Goal: Task Accomplishment & Management: Use online tool/utility

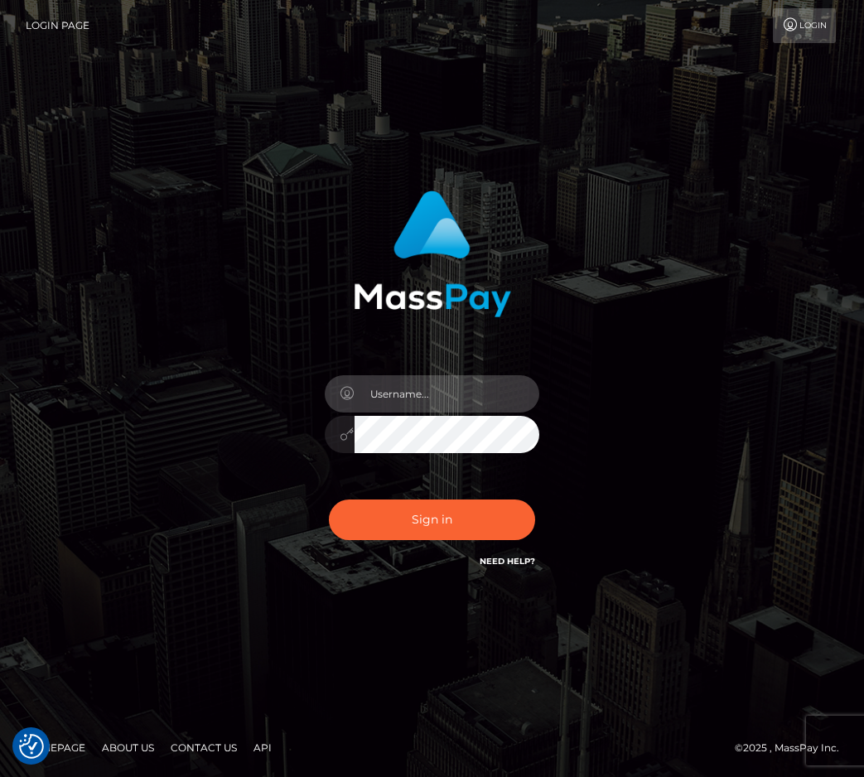
type input "raewhit"
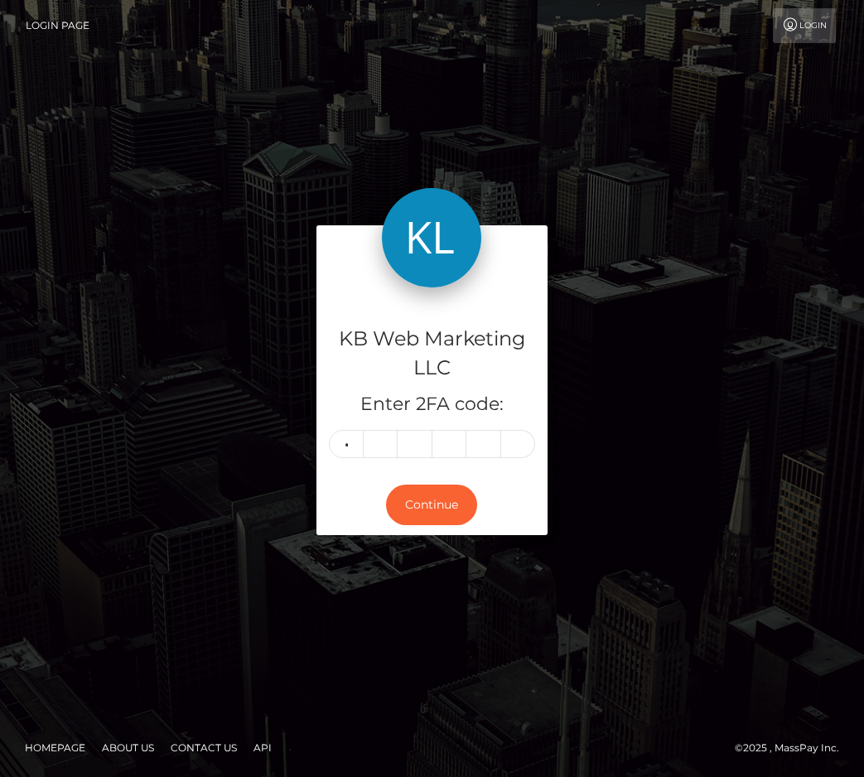
type input "0"
type input "6"
type input "7"
type input "4"
type input "9"
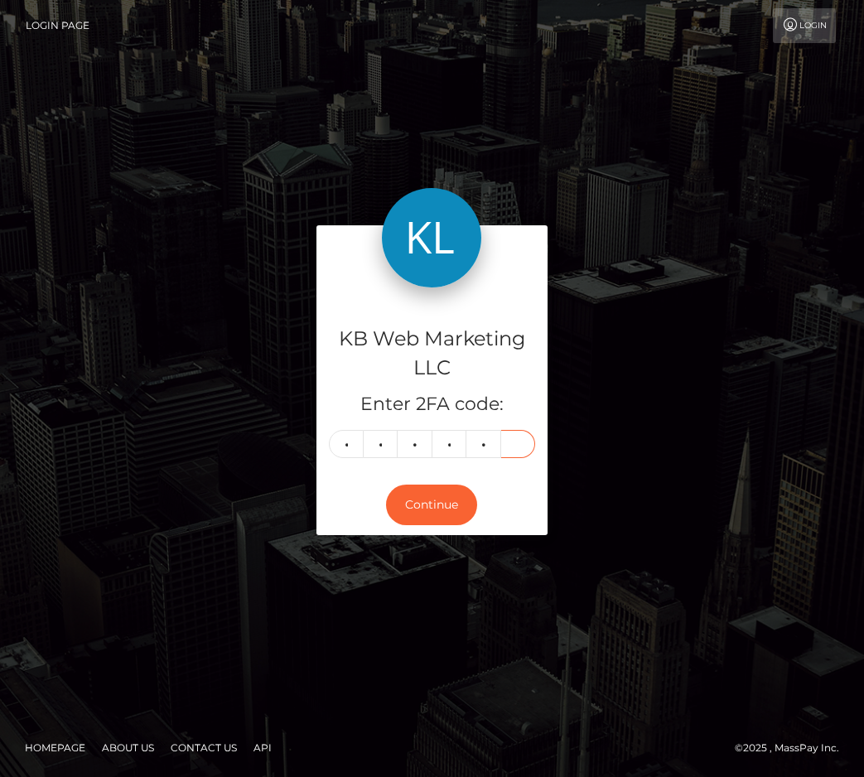
type input "6"
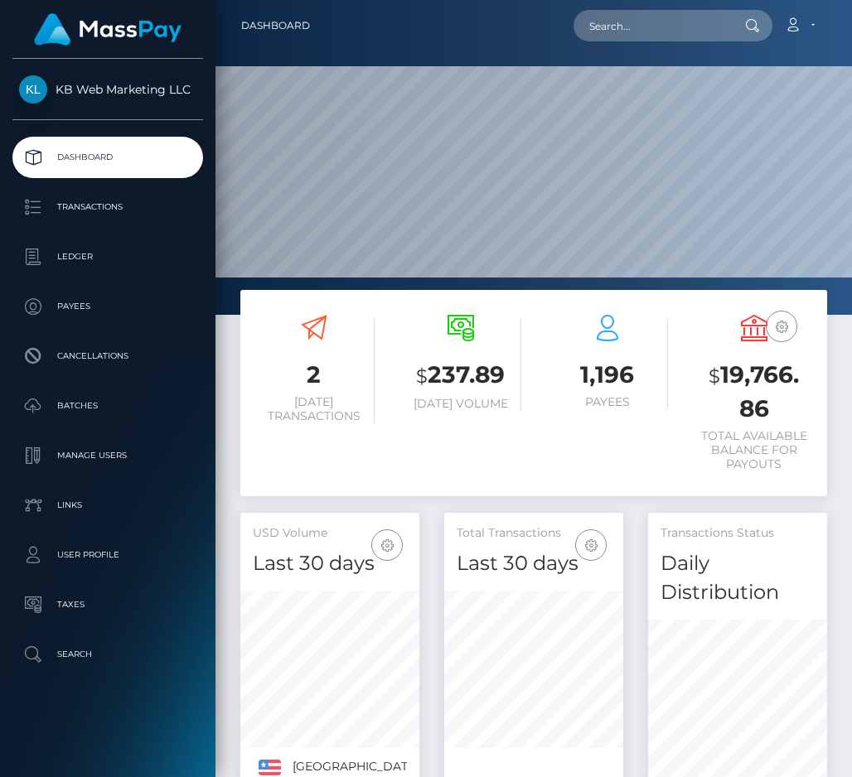
scroll to position [321, 179]
click at [93, 210] on p "Transactions" at bounding box center [107, 207] width 177 height 25
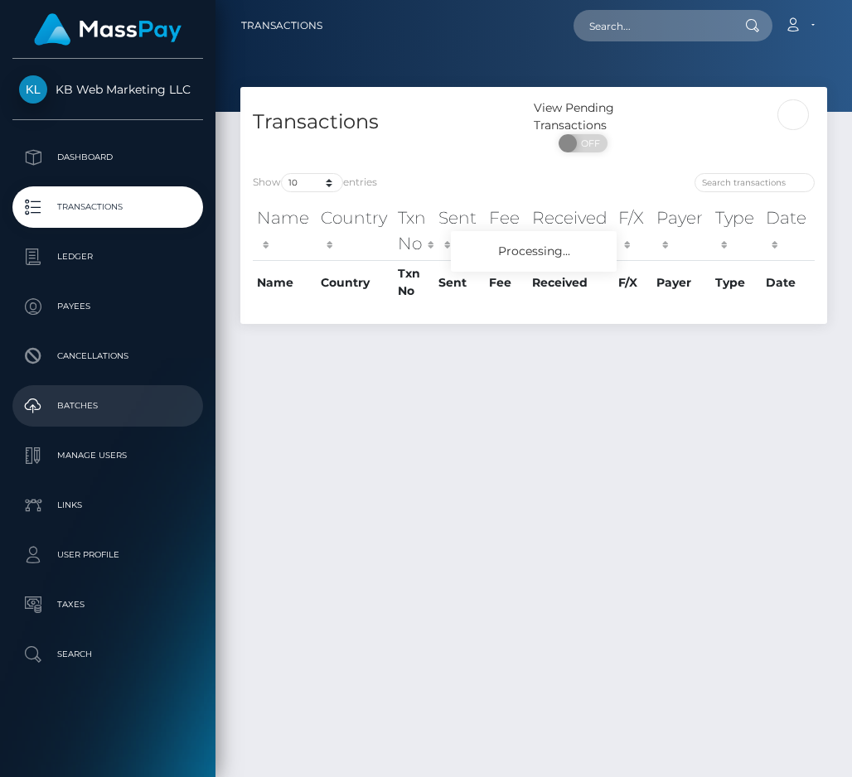
click at [90, 406] on p "Batches" at bounding box center [107, 406] width 177 height 25
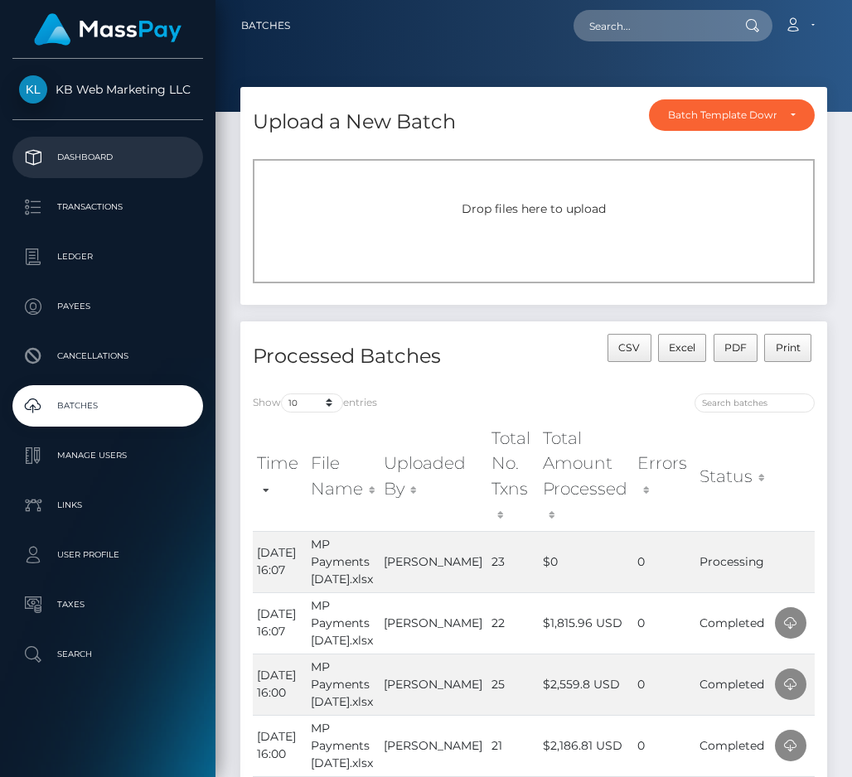
click at [131, 151] on p "Dashboard" at bounding box center [107, 157] width 177 height 25
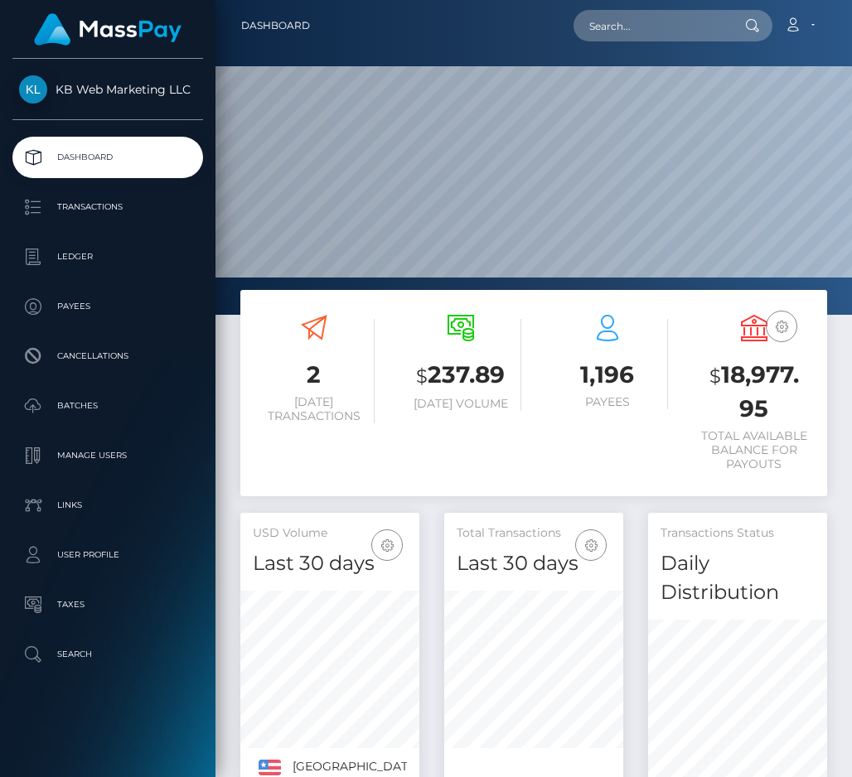
scroll to position [321, 179]
click at [162, 410] on p "Batches" at bounding box center [107, 406] width 177 height 25
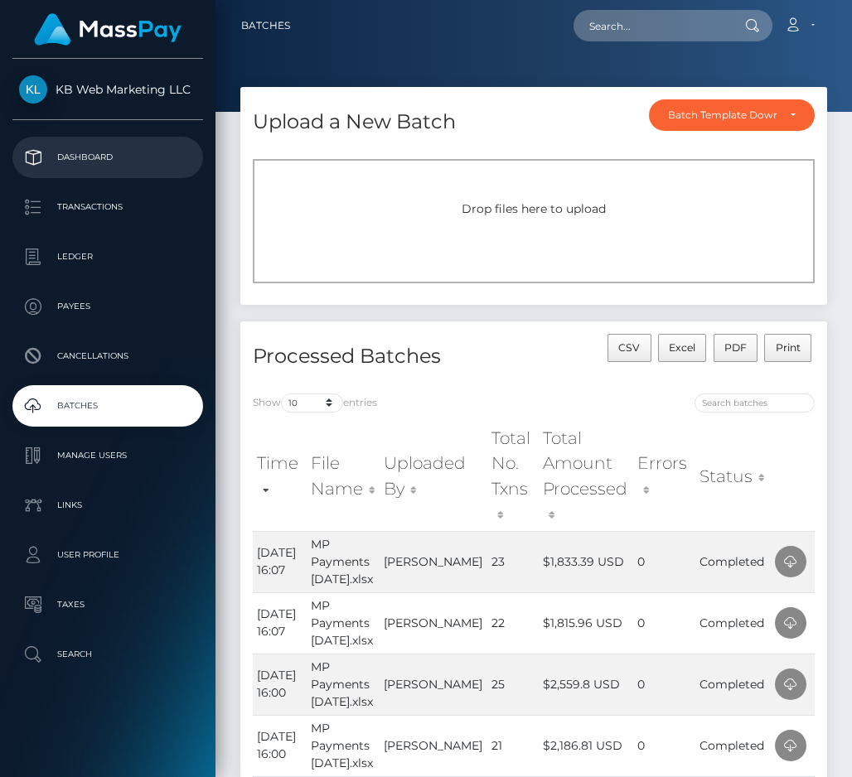
click at [84, 170] on p "Dashboard" at bounding box center [107, 157] width 177 height 25
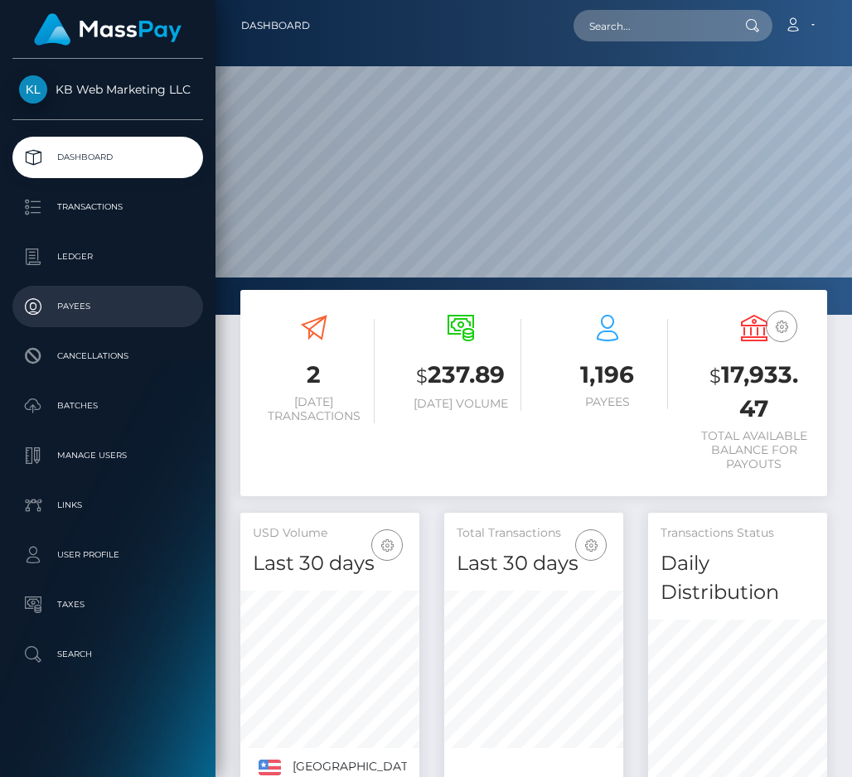
scroll to position [321, 179]
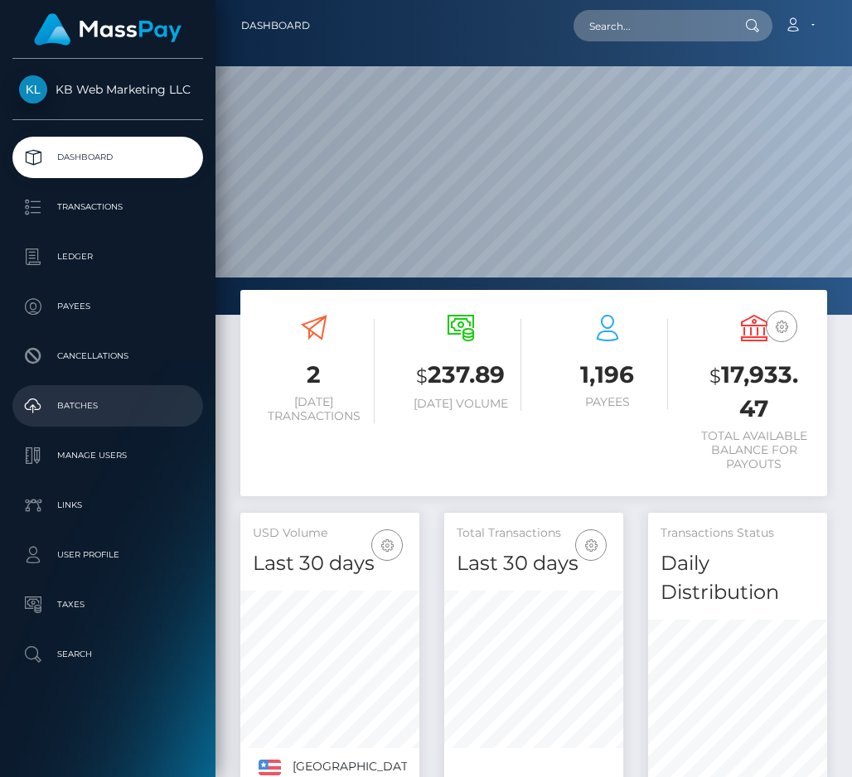
click at [71, 387] on link "Batches" at bounding box center [107, 405] width 191 height 41
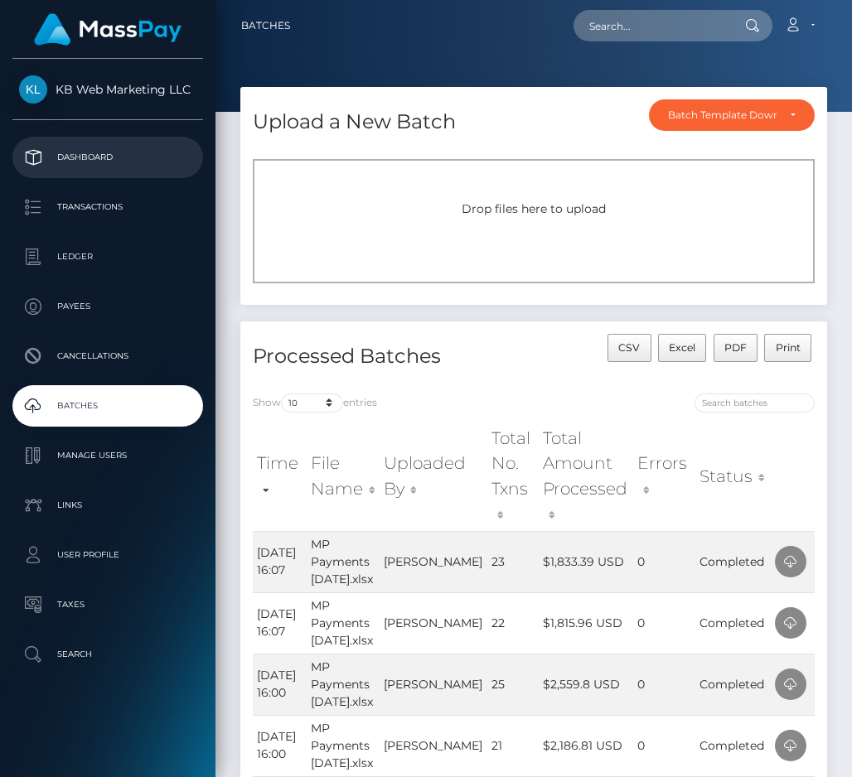
click at [80, 152] on p "Dashboard" at bounding box center [107, 157] width 177 height 25
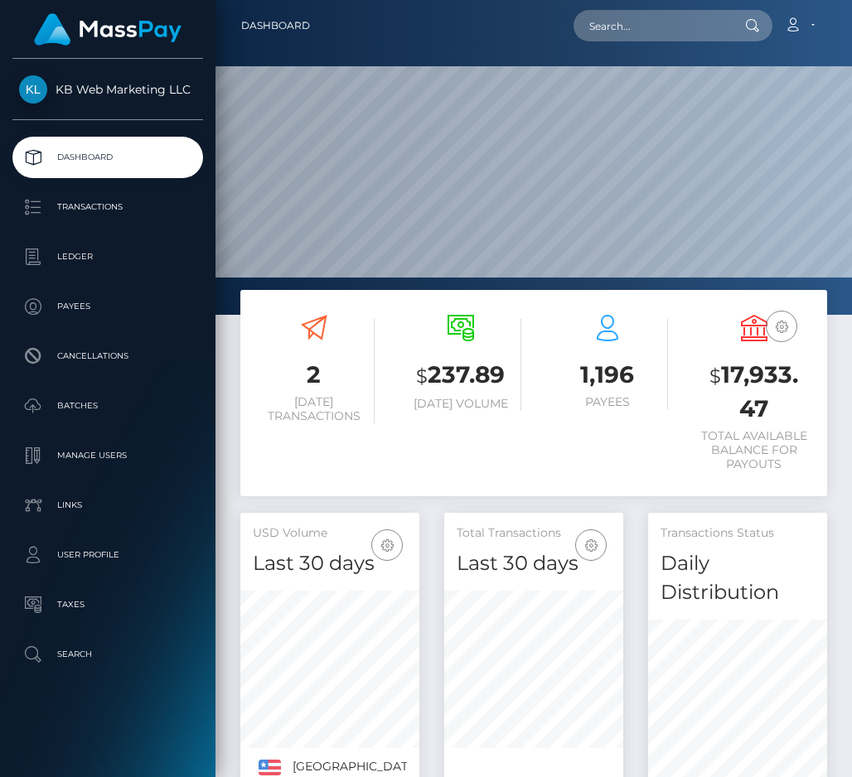
scroll to position [321, 179]
drag, startPoint x: 777, startPoint y: 406, endPoint x: 725, endPoint y: 377, distance: 59.7
click at [725, 377] on h3 "$ 17,933.47" at bounding box center [754, 392] width 122 height 66
copy h3 "17,933.47"
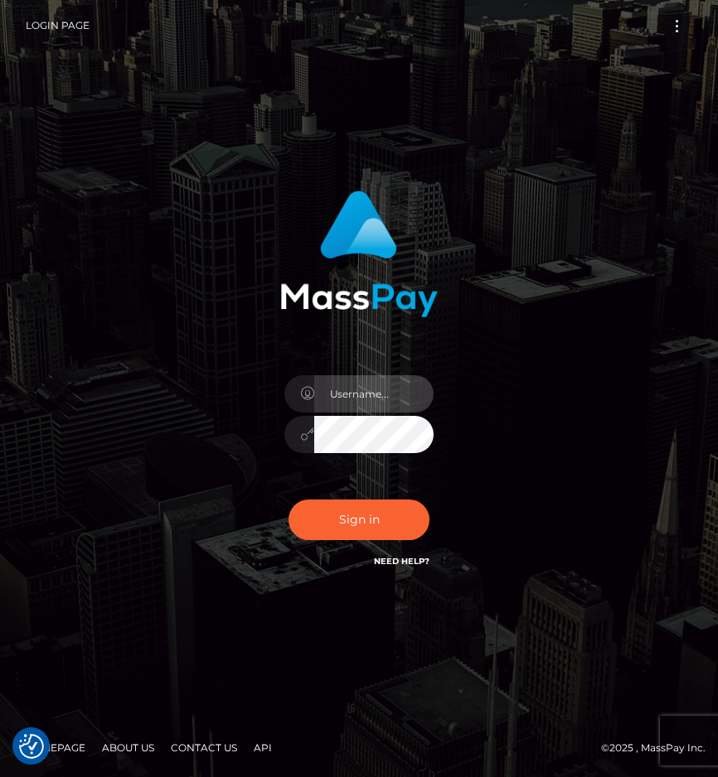
type input "raewhit"
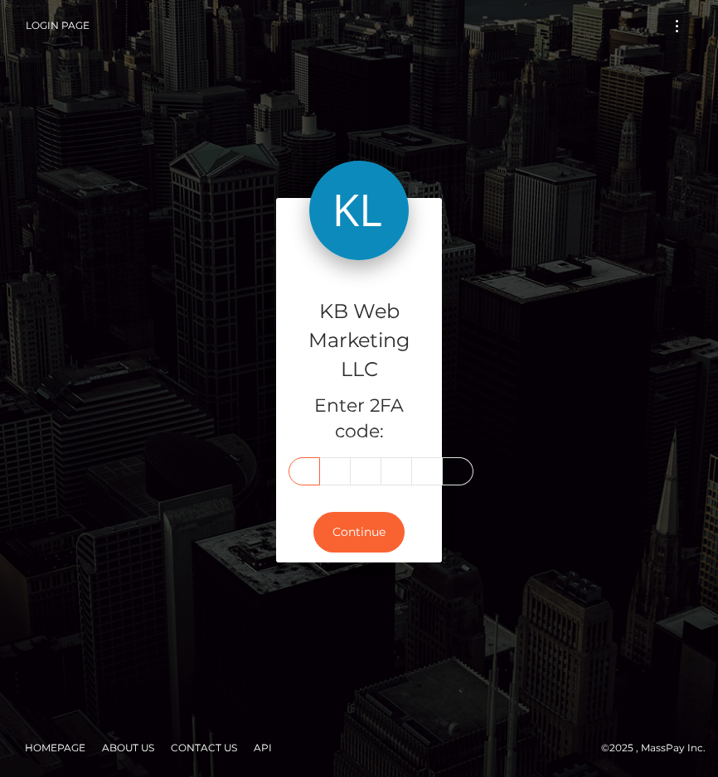
type input "5"
type input "7"
type input "4"
type input "0"
type input "7"
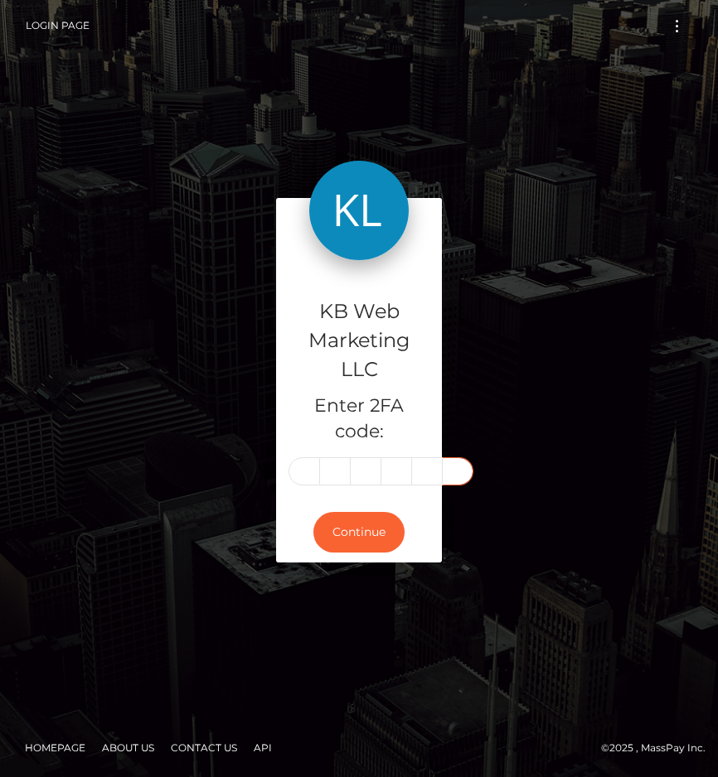
type input "5"
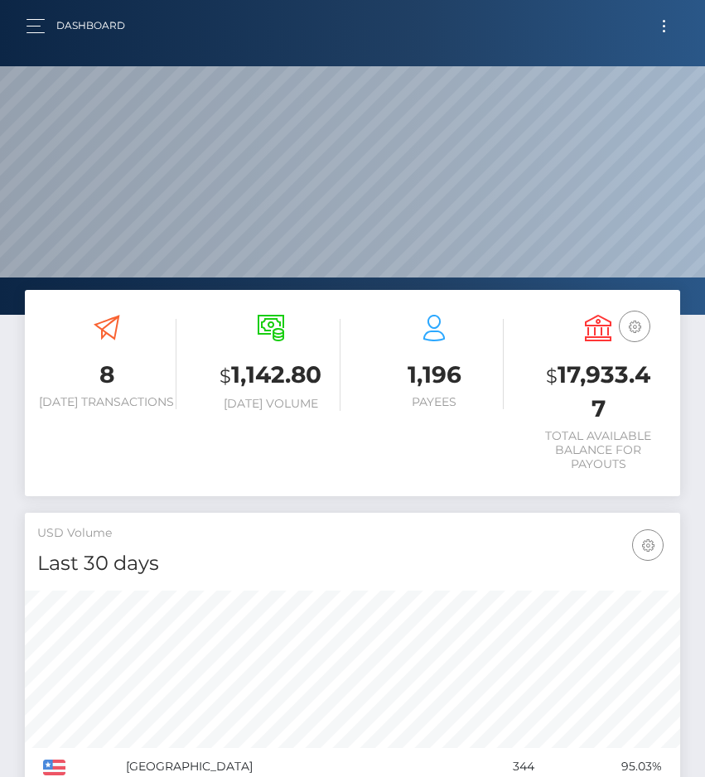
scroll to position [293, 315]
click at [33, 29] on button "button" at bounding box center [41, 26] width 31 height 22
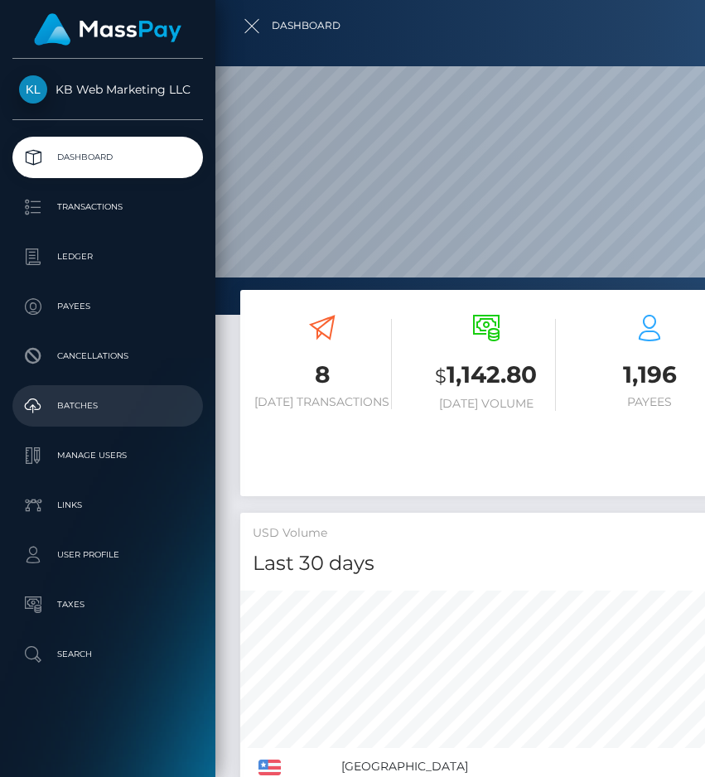
click at [125, 416] on p "Batches" at bounding box center [107, 406] width 177 height 25
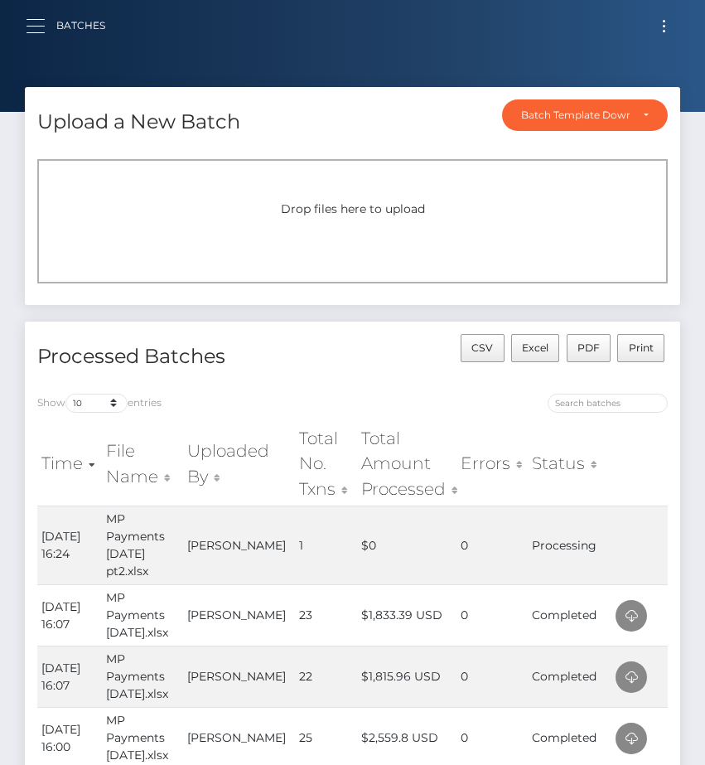
click at [35, 29] on button "button" at bounding box center [41, 26] width 31 height 22
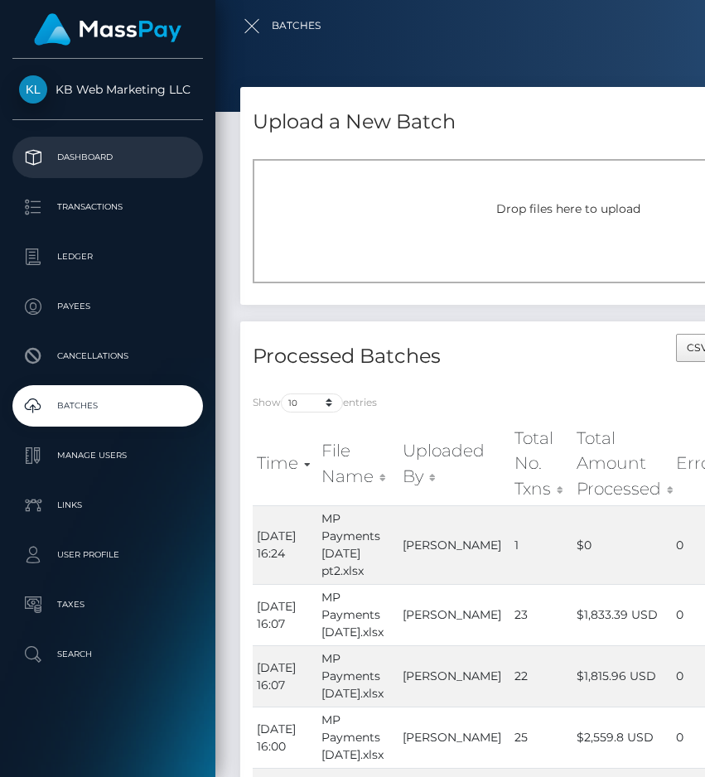
click at [115, 166] on p "Dashboard" at bounding box center [107, 157] width 177 height 25
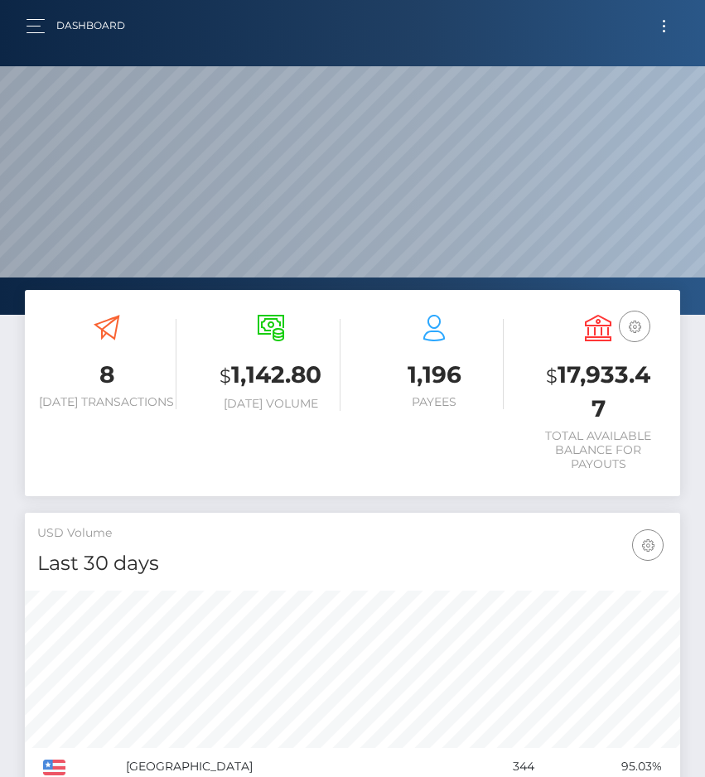
scroll to position [293, 315]
click at [32, 27] on button "button" at bounding box center [41, 26] width 31 height 22
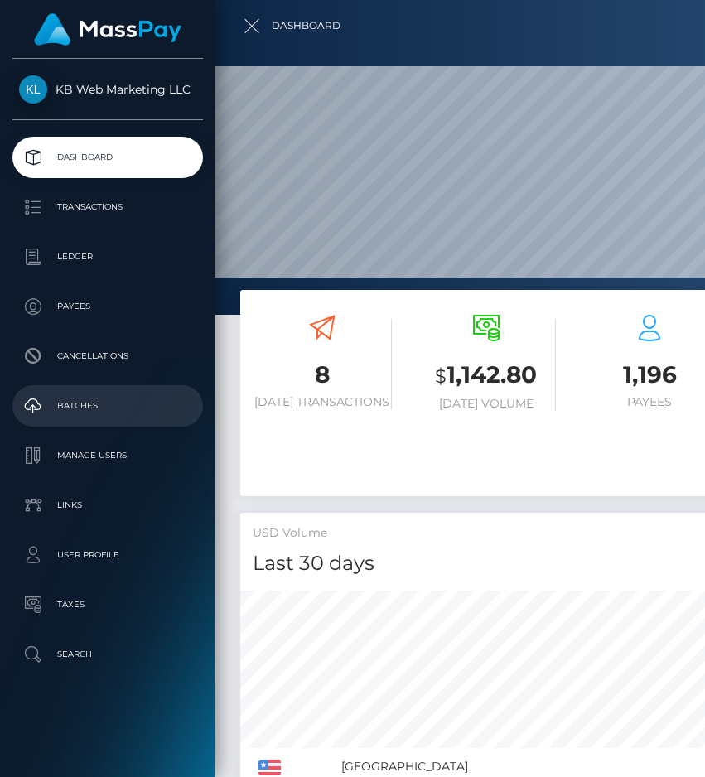
click at [82, 417] on p "Batches" at bounding box center [107, 406] width 177 height 25
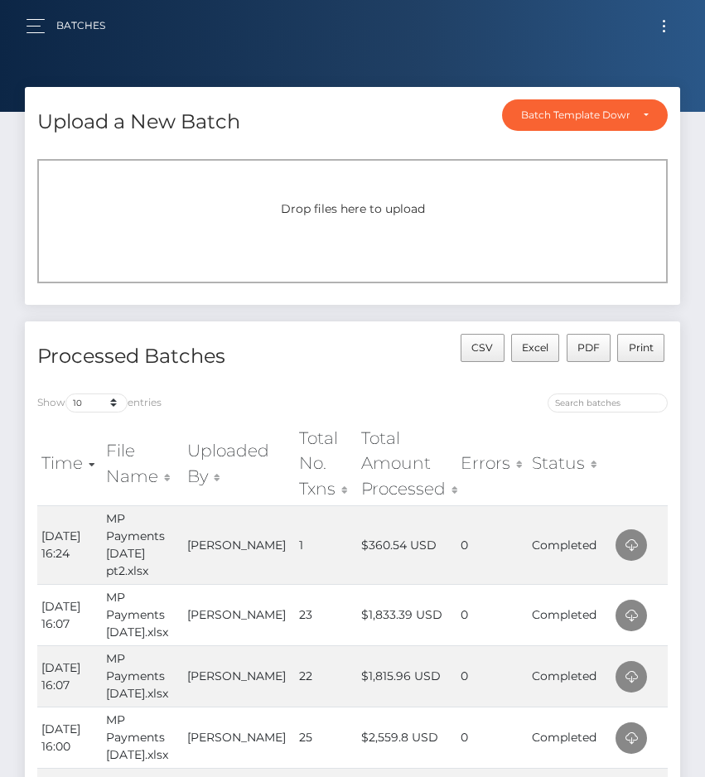
click at [20, 137] on div "Upload a New Batch Batch Template Download AED payout ARS payout AUD payout BRL…" at bounding box center [352, 204] width 680 height 235
drag, startPoint x: 15, startPoint y: 133, endPoint x: 17, endPoint y: 113, distance: 20.8
click at [15, 133] on div "Upload a New Batch Batch Template Download AED payout ARS payout AUD payout BRL…" at bounding box center [352, 204] width 680 height 235
click at [26, 27] on button "button" at bounding box center [41, 26] width 31 height 22
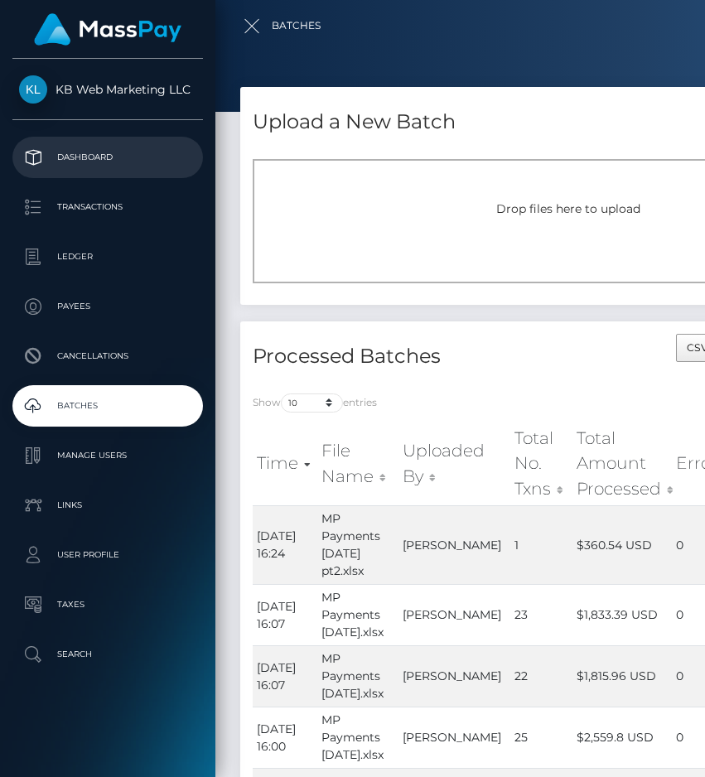
click at [67, 152] on p "Dashboard" at bounding box center [107, 157] width 177 height 25
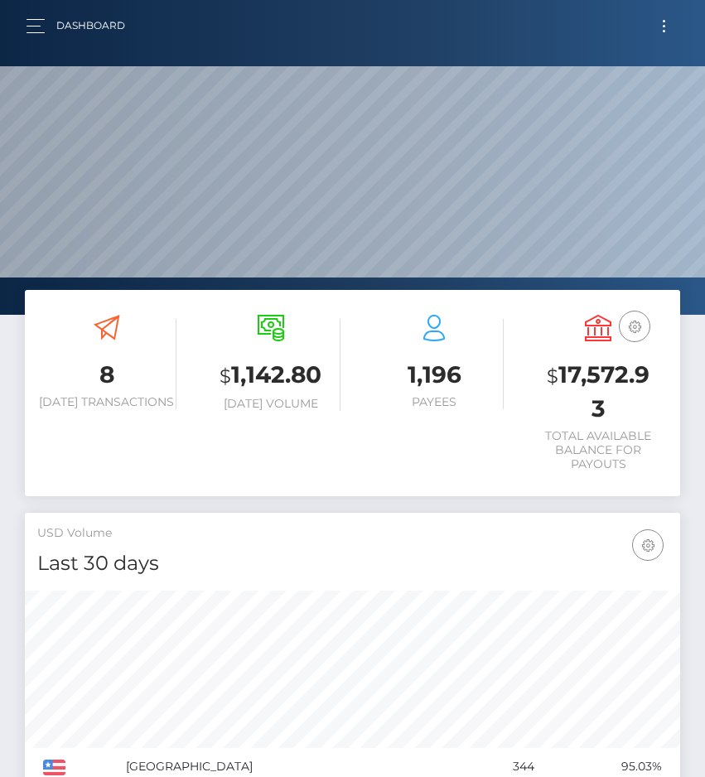
scroll to position [293, 315]
drag, startPoint x: 562, startPoint y: 370, endPoint x: 616, endPoint y: 414, distance: 69.0
click at [616, 414] on h3 "$ 17,572.93" at bounding box center [598, 392] width 139 height 66
copy h3 "17,572.93"
